Goal: Check status: Check status

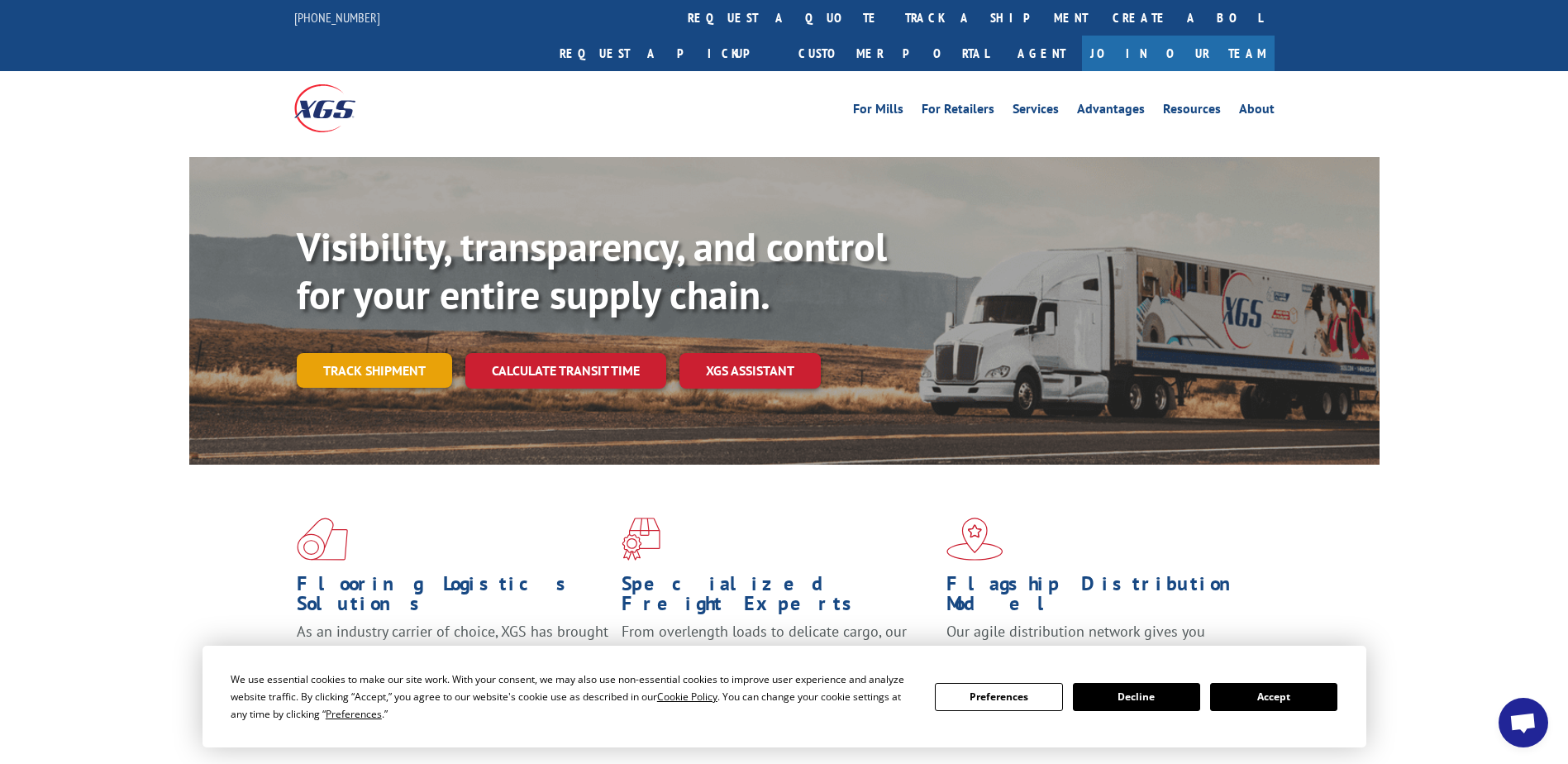
click at [355, 353] on link "Track shipment" at bounding box center [374, 369] width 155 height 34
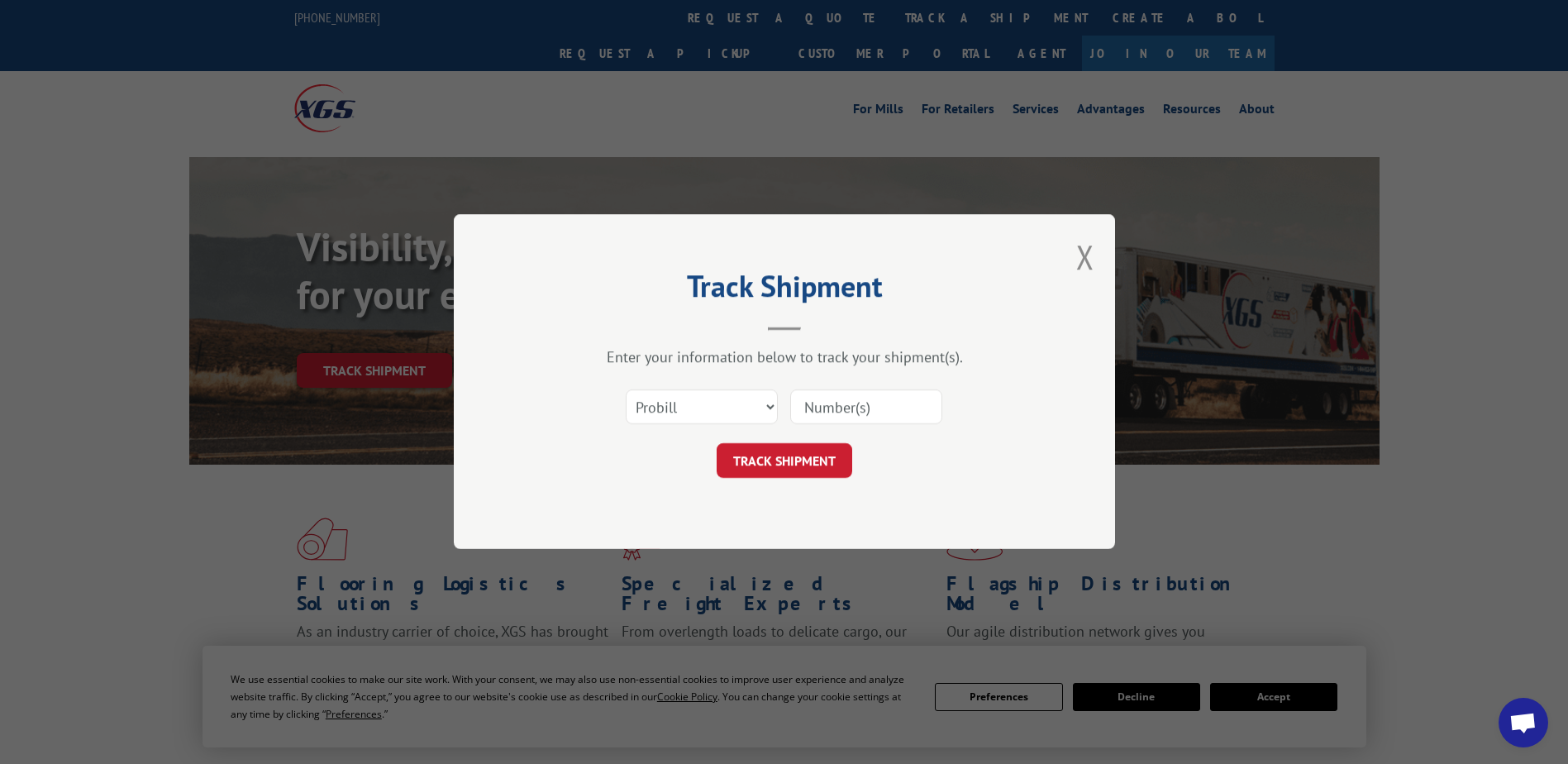
click at [667, 388] on div "Select category... Probill BOL PO" at bounding box center [702, 407] width 150 height 38
click at [671, 395] on select "Select category... Probill BOL PO" at bounding box center [702, 407] width 152 height 34
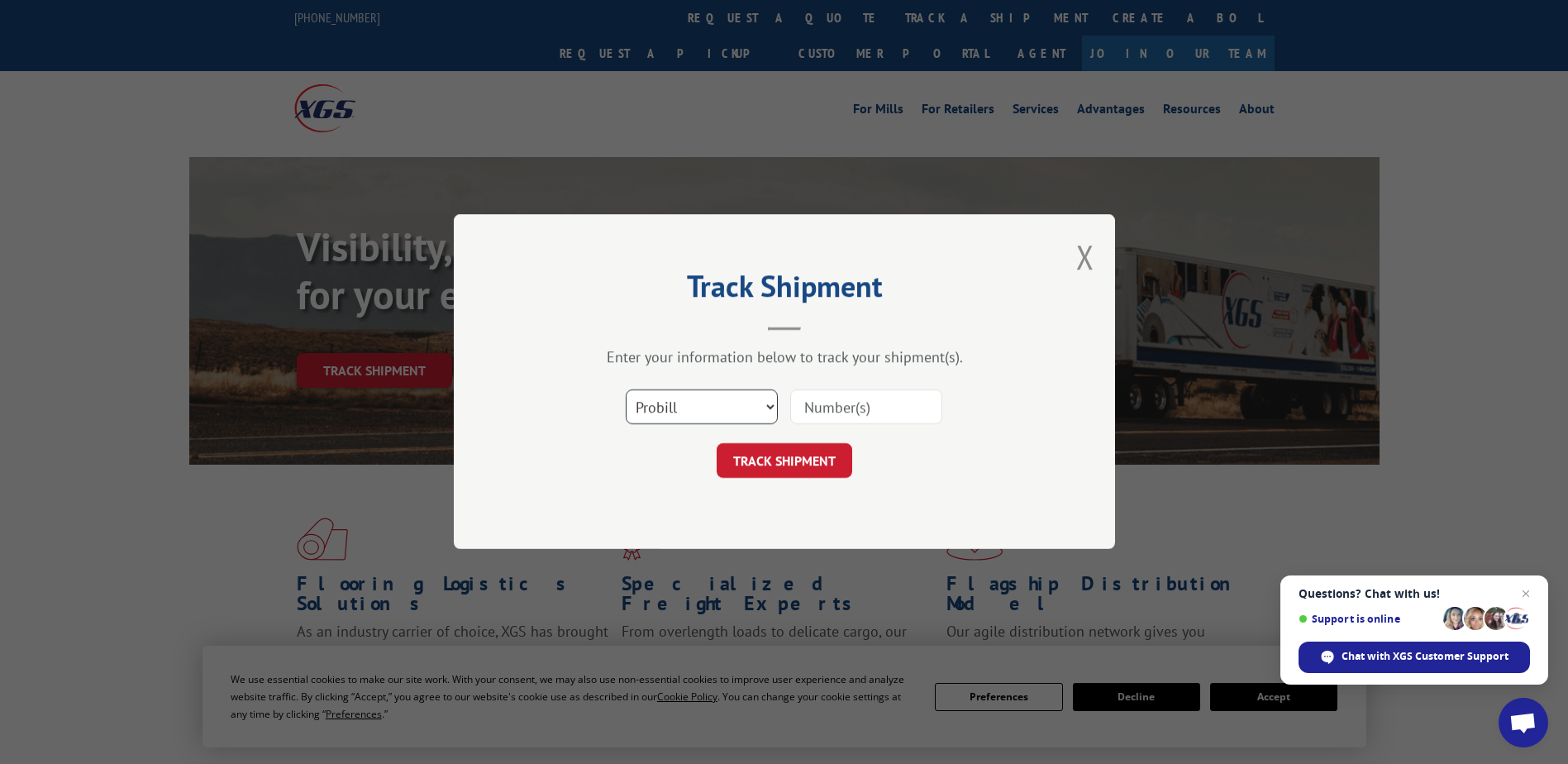
select select "bol"
click at [626, 390] on select "Select category... Probill BOL PO" at bounding box center [702, 407] width 152 height 34
click at [823, 407] on input at bounding box center [866, 407] width 152 height 34
type input "4"
type input "116810624"
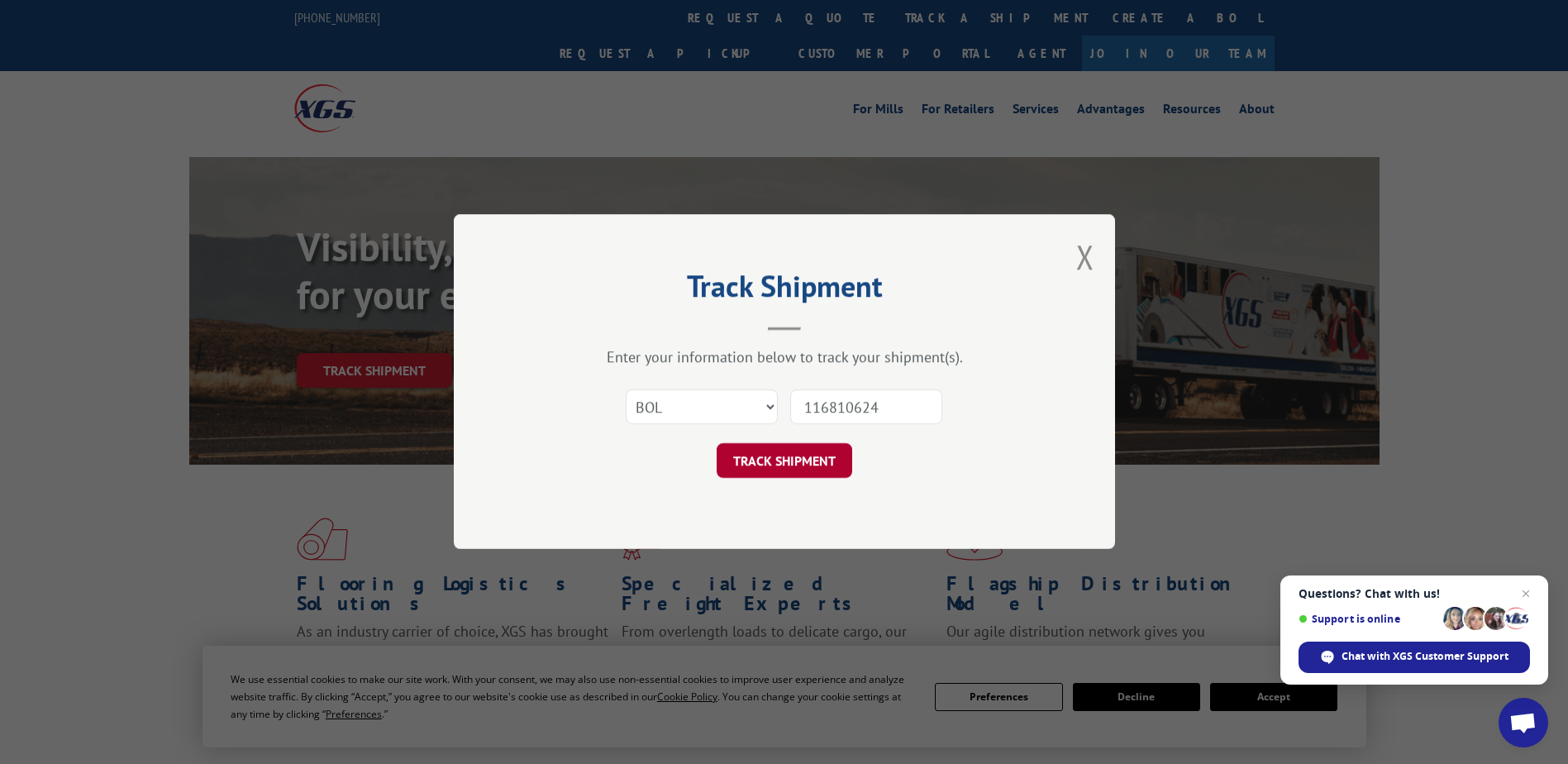
click at [812, 468] on button "TRACK SHIPMENT" at bounding box center [784, 460] width 136 height 34
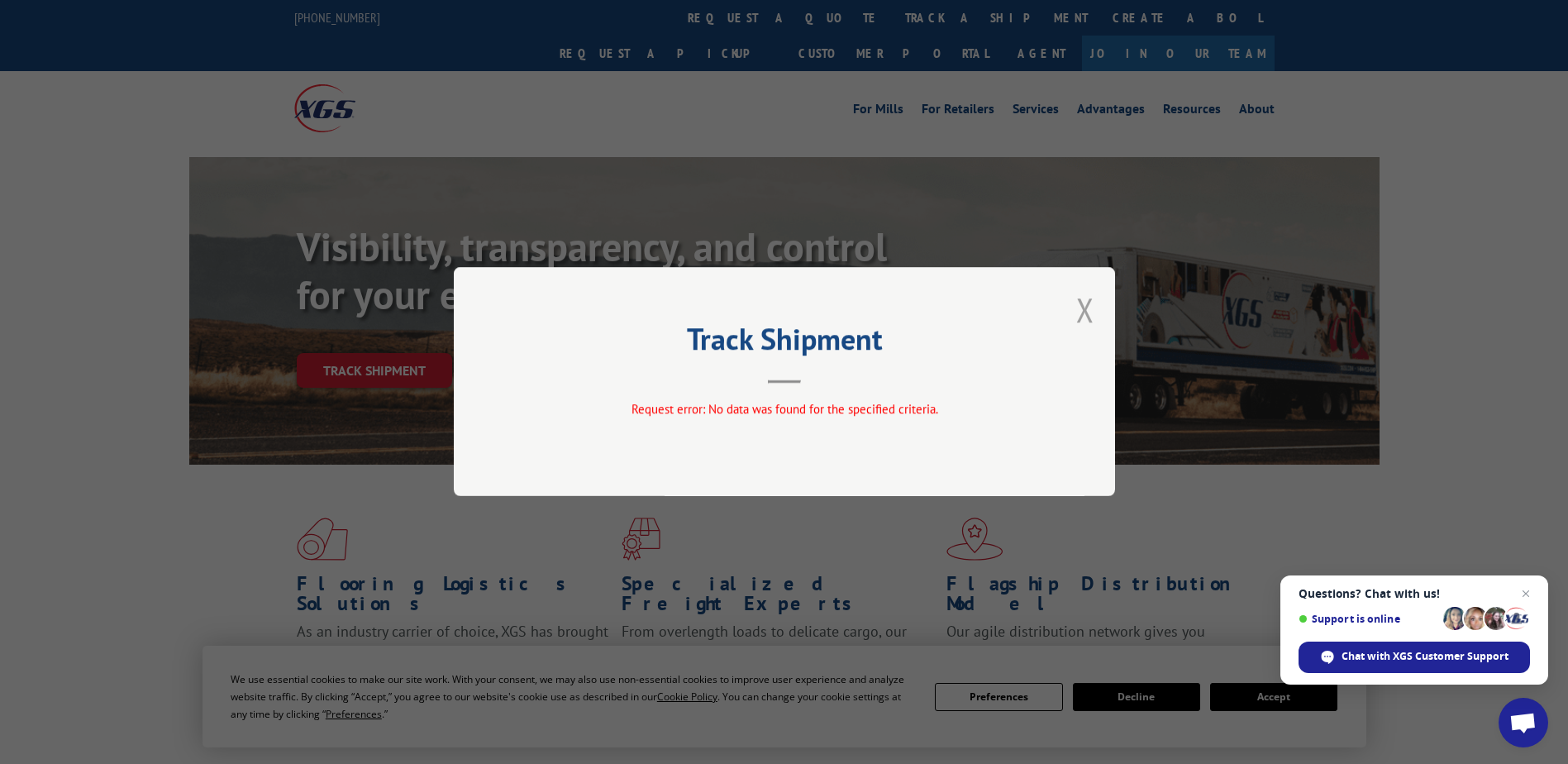
click at [1077, 319] on button "Close modal" at bounding box center [1085, 309] width 19 height 44
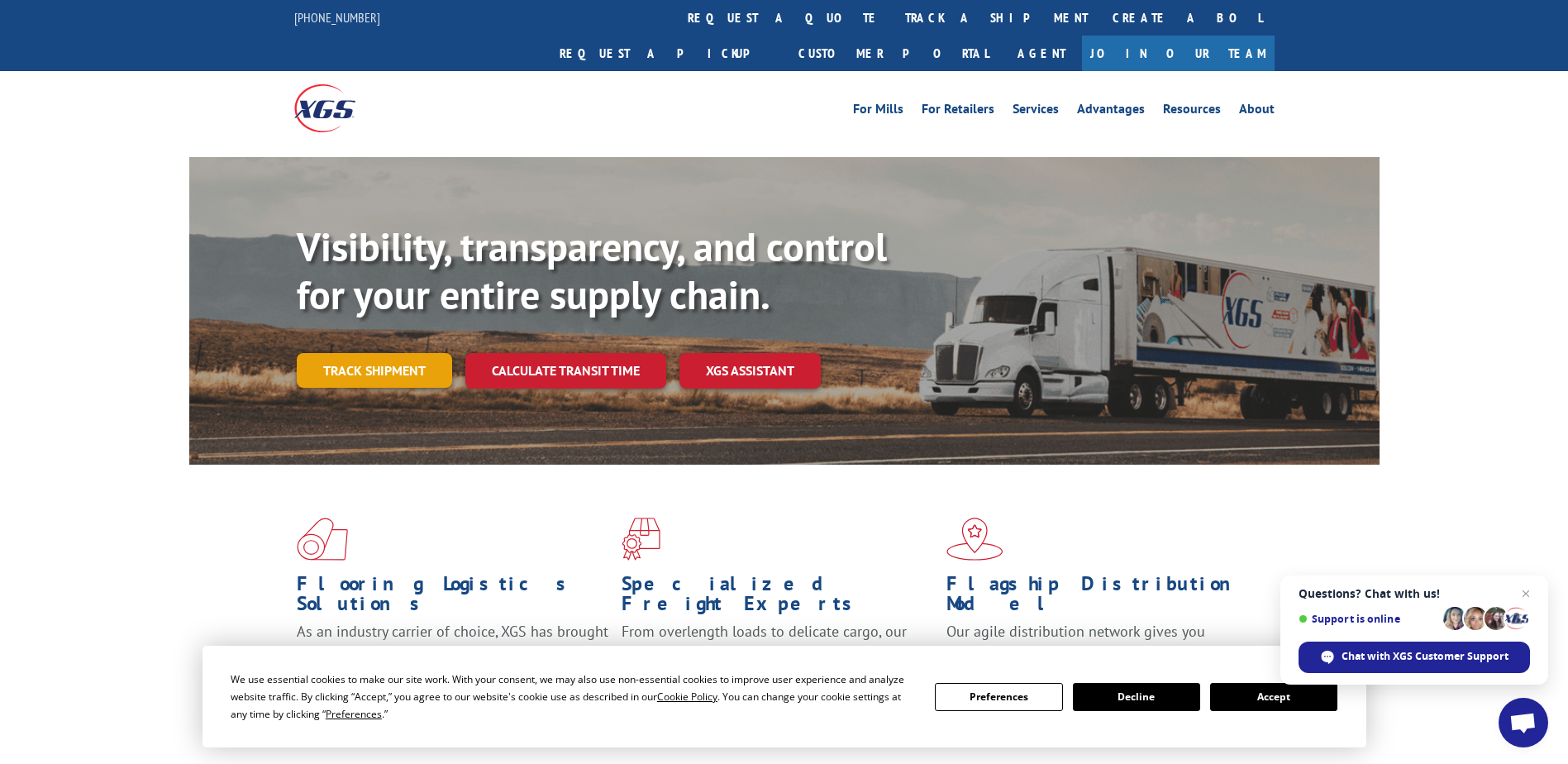
click at [373, 353] on link "Track shipment" at bounding box center [374, 369] width 155 height 34
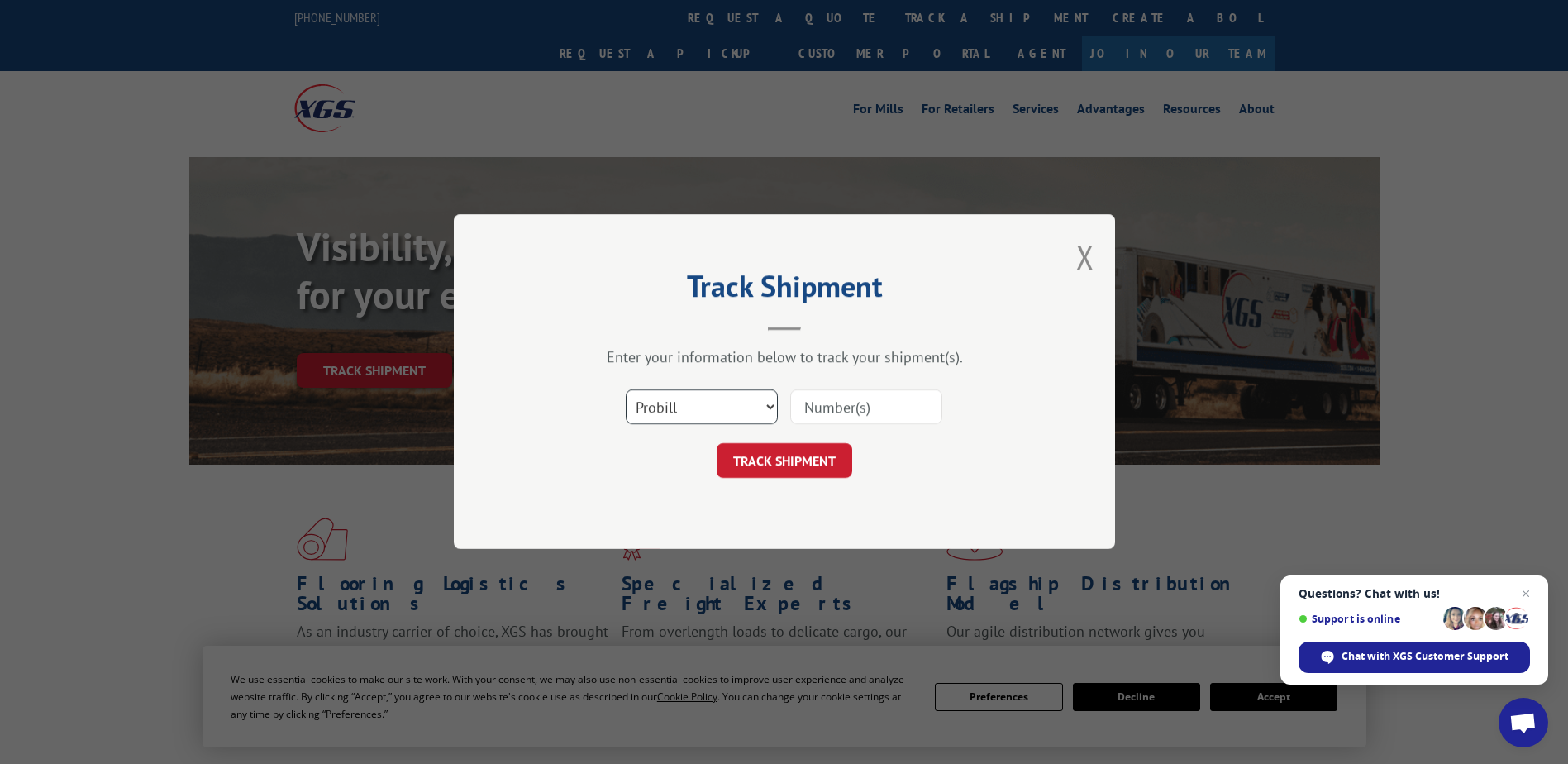
click at [740, 404] on select "Select category... Probill BOL PO" at bounding box center [702, 407] width 152 height 34
click at [805, 410] on input at bounding box center [866, 407] width 152 height 34
type input "480069000917"
click at [791, 449] on button "TRACK SHIPMENT" at bounding box center [784, 460] width 136 height 34
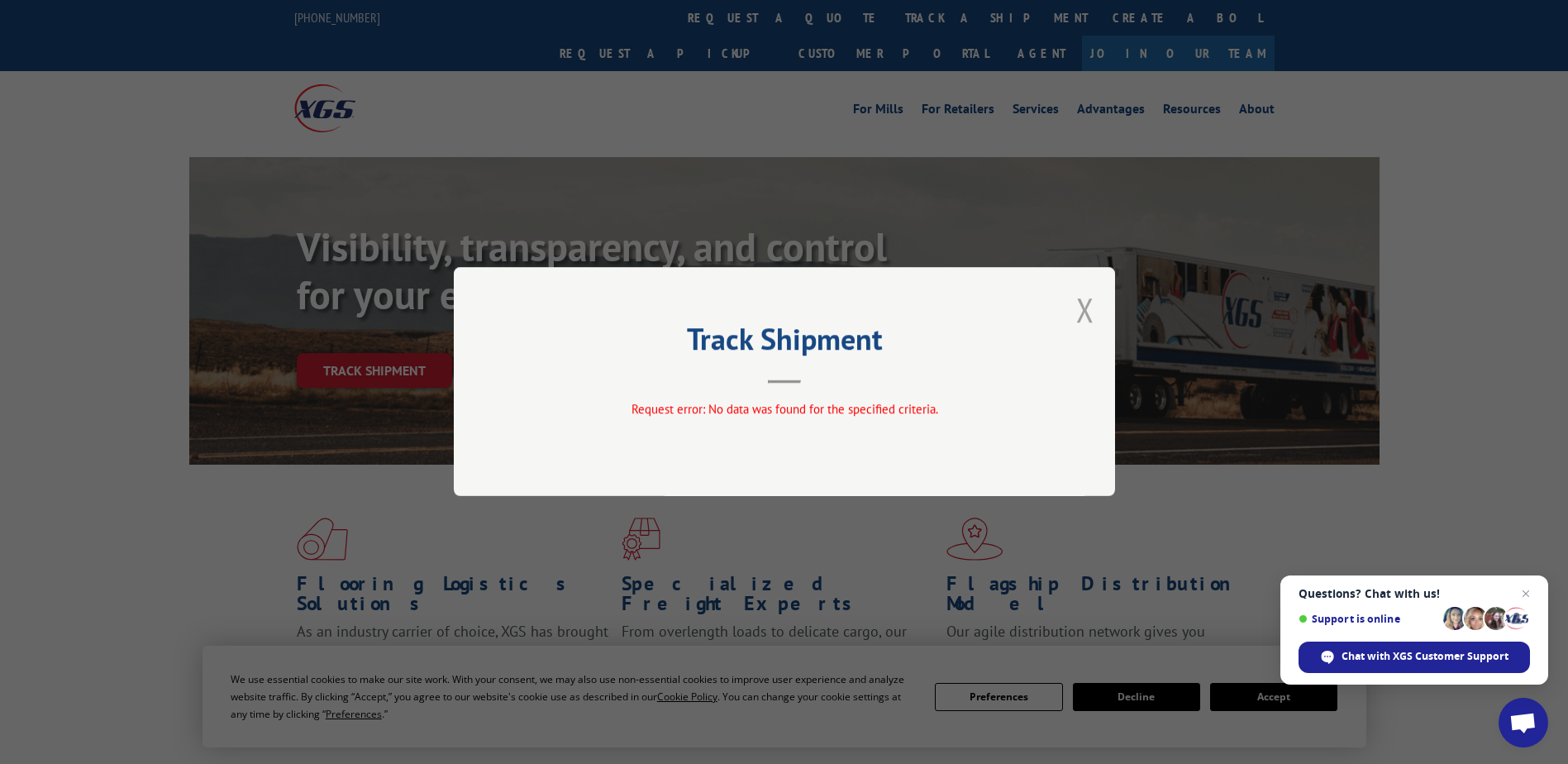
click at [1076, 305] on button "Close modal" at bounding box center [1085, 309] width 19 height 44
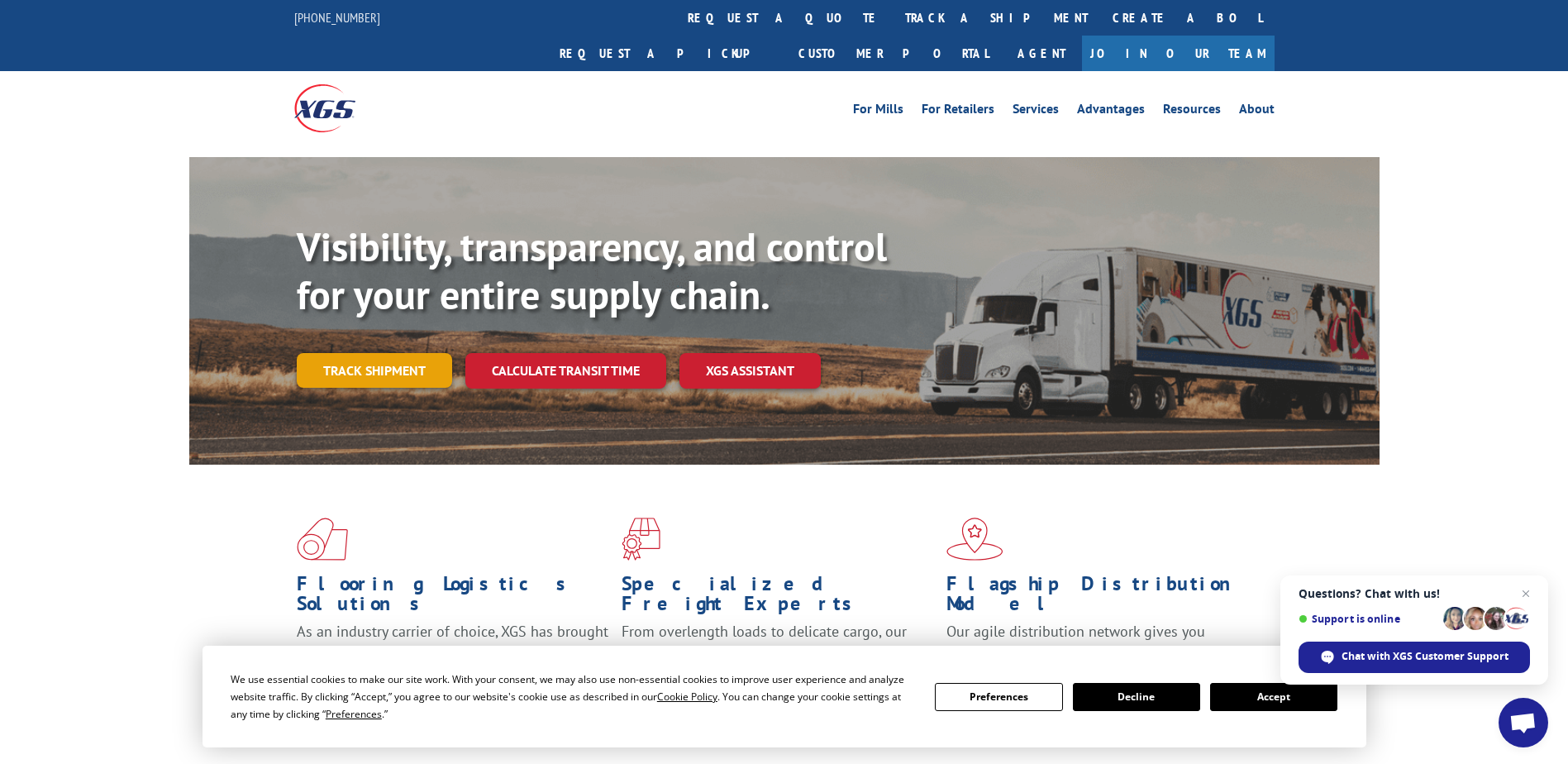
click at [400, 353] on link "Track shipment" at bounding box center [374, 369] width 155 height 34
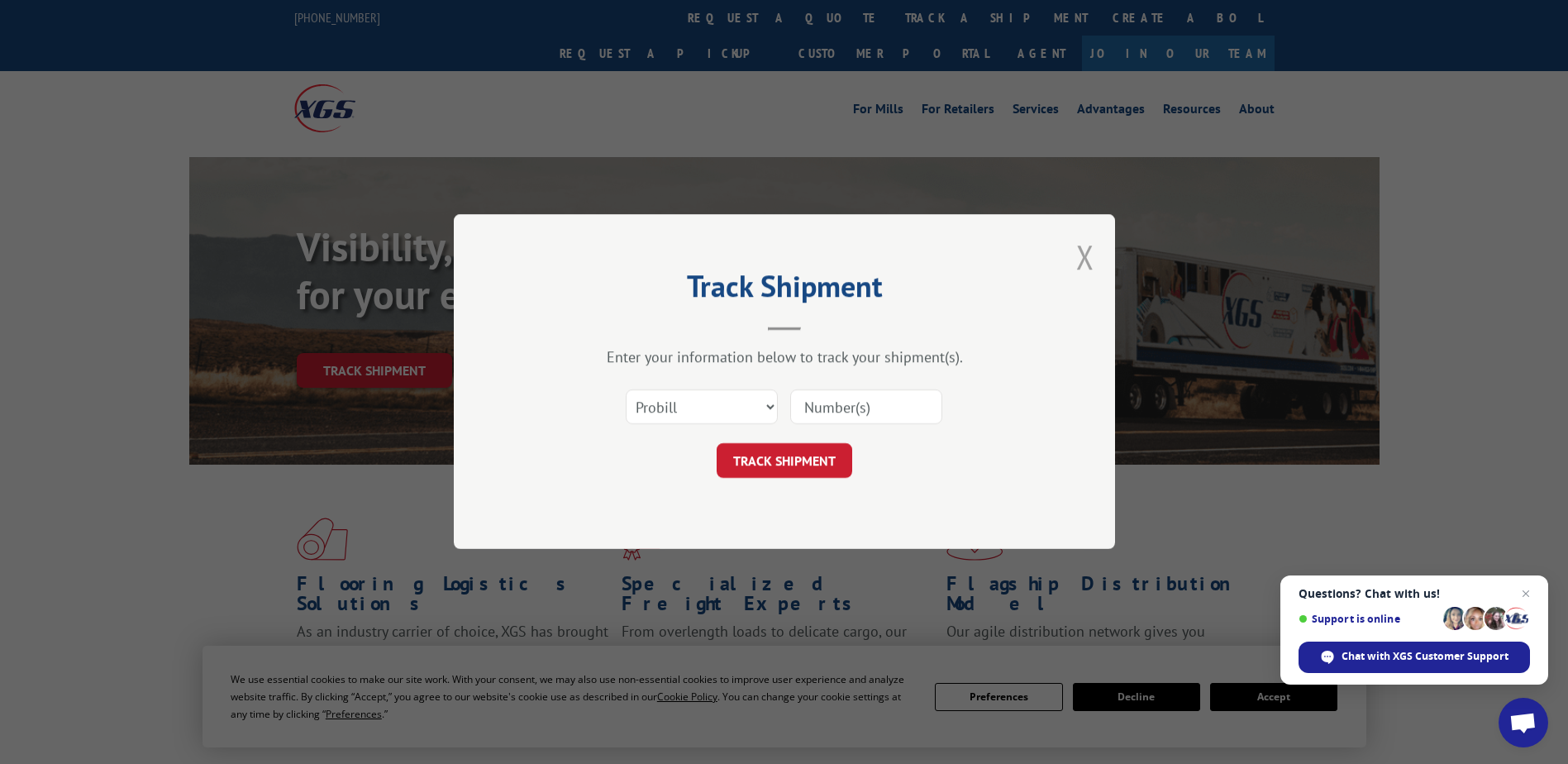
click at [1076, 255] on button "Close modal" at bounding box center [1085, 256] width 19 height 44
